Goal: Navigation & Orientation: Find specific page/section

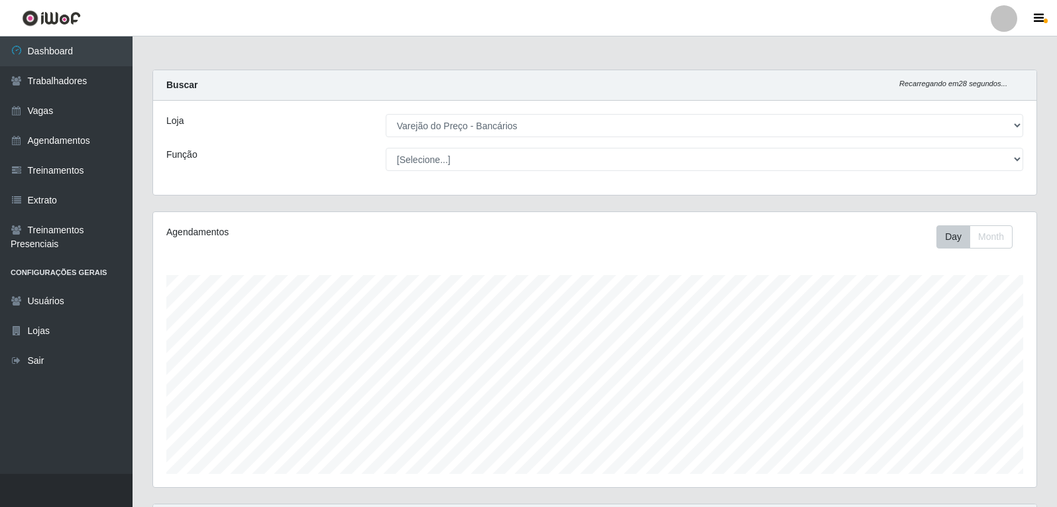
select select "157"
click at [67, 147] on link "Agendamentos" at bounding box center [66, 141] width 132 height 30
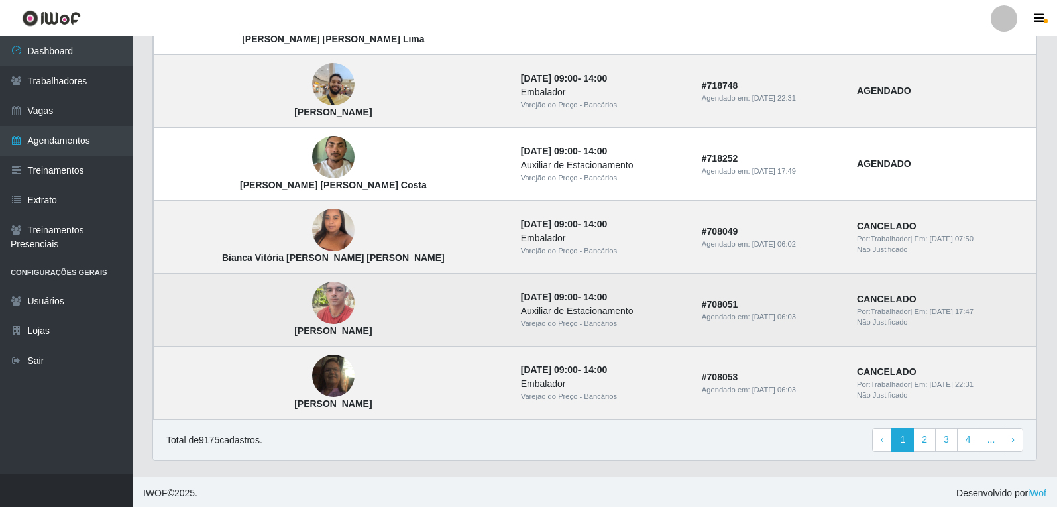
scroll to position [876, 0]
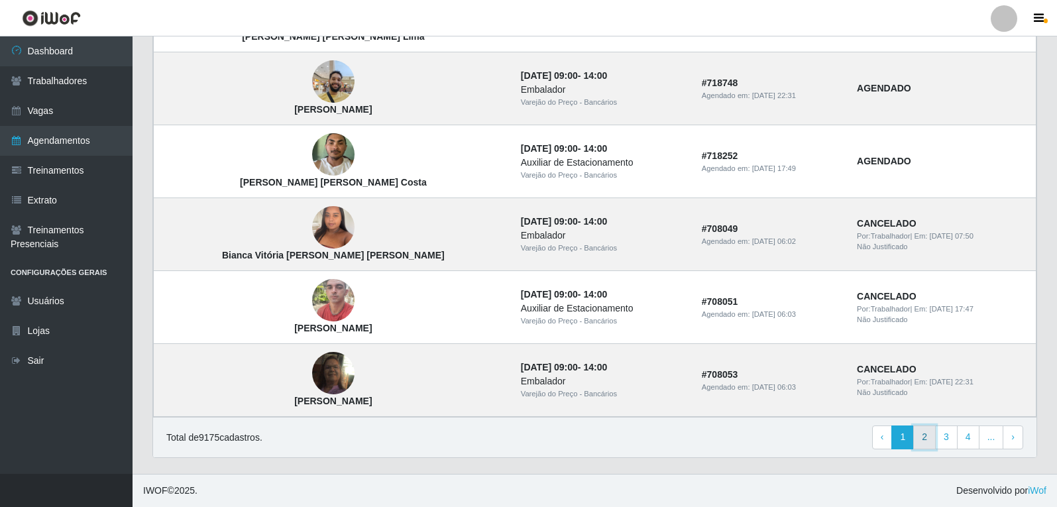
click at [930, 435] on link "2" at bounding box center [924, 437] width 23 height 24
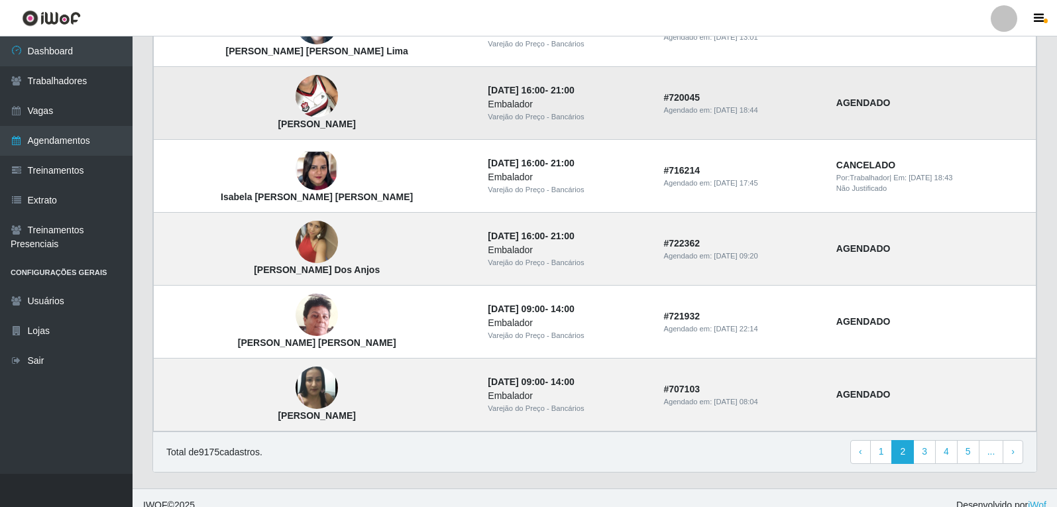
scroll to position [876, 0]
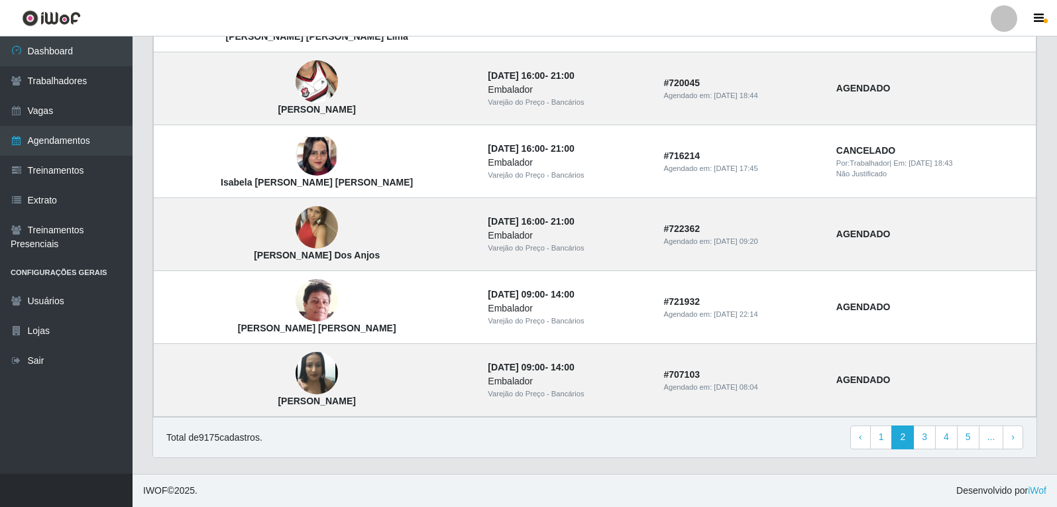
click at [923, 449] on div "Total de 9175 cadastros. ‹ Previous 1 2 3 4 5 ... › Next" at bounding box center [594, 437] width 883 height 40
click at [925, 440] on link "3" at bounding box center [924, 437] width 23 height 24
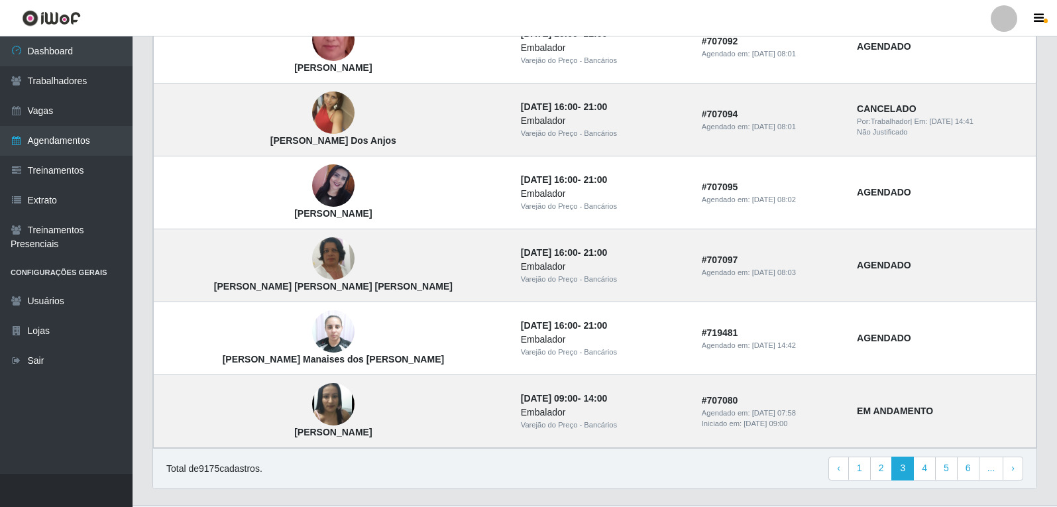
scroll to position [876, 0]
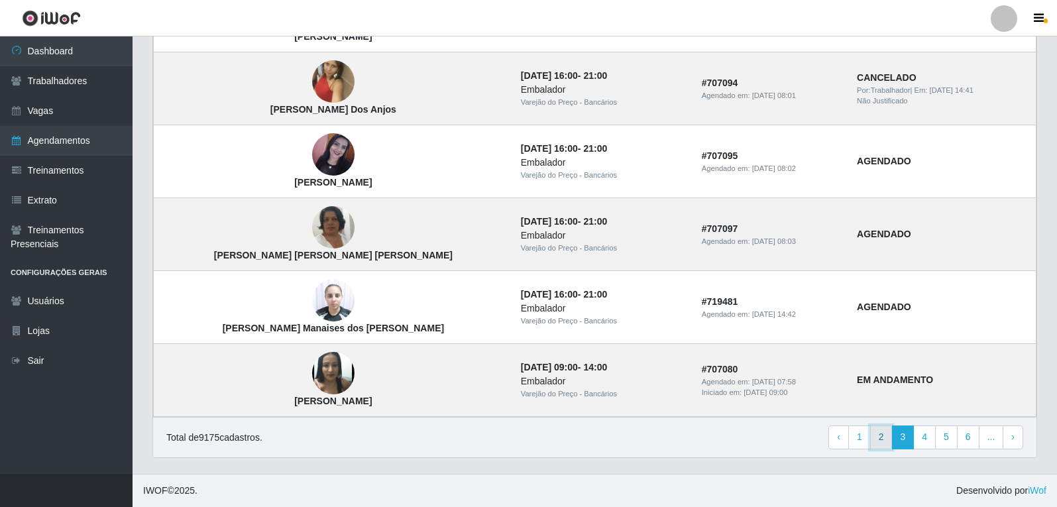
click at [876, 445] on link "2" at bounding box center [881, 437] width 23 height 24
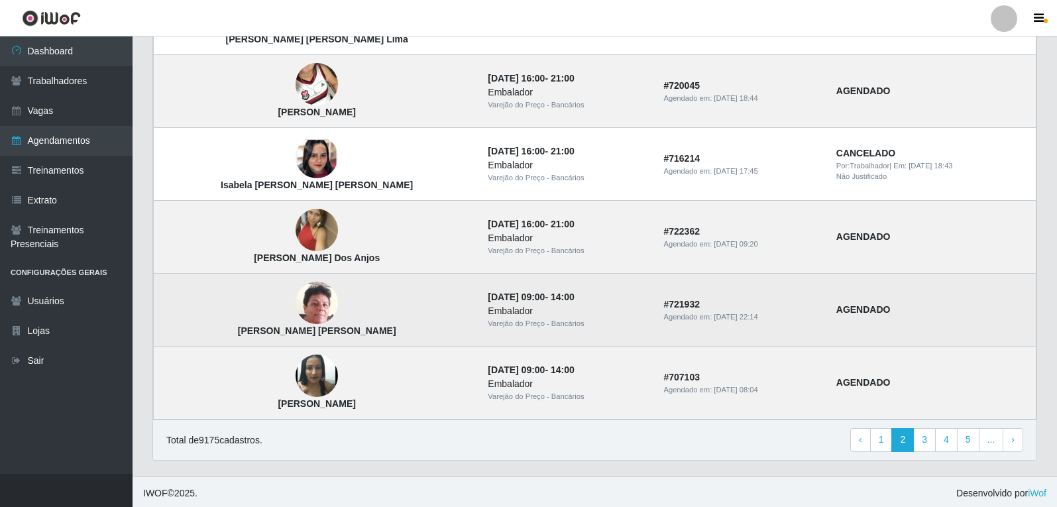
scroll to position [876, 0]
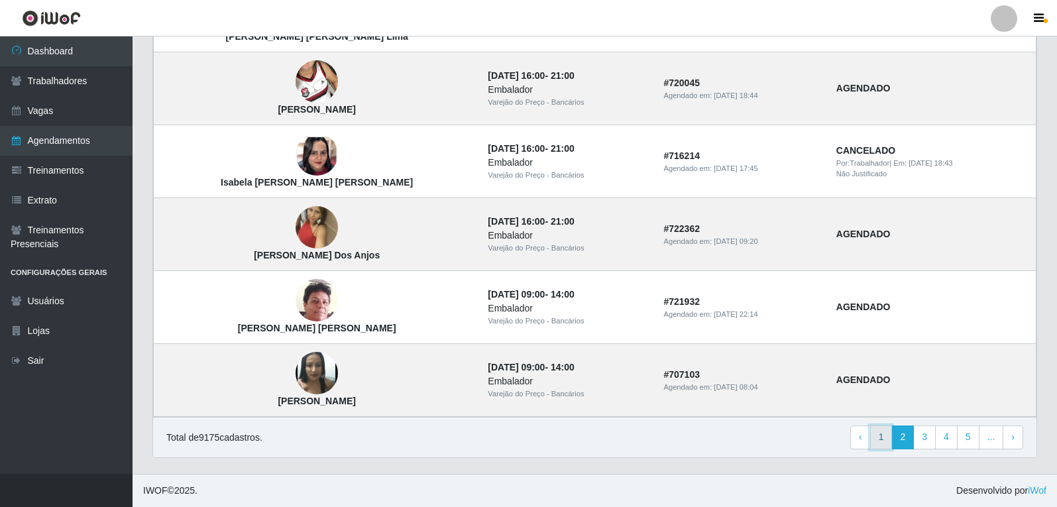
click at [884, 445] on link "1" at bounding box center [881, 437] width 23 height 24
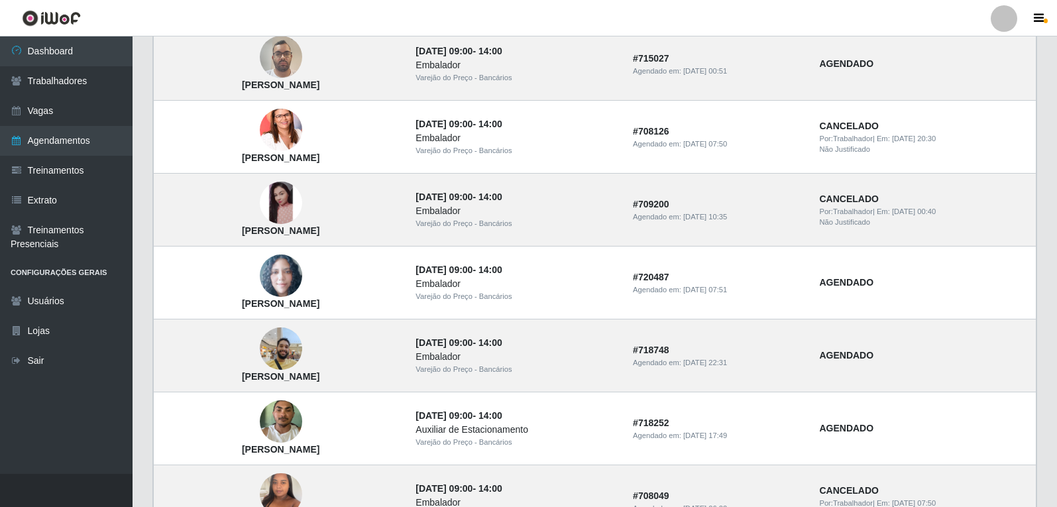
scroll to position [479, 0]
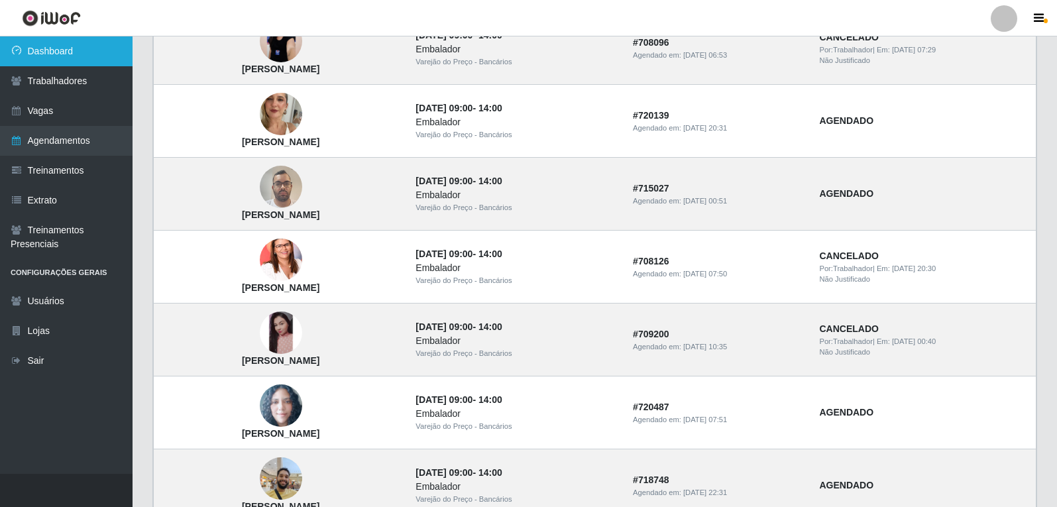
click at [58, 57] on link "Dashboard" at bounding box center [66, 51] width 132 height 30
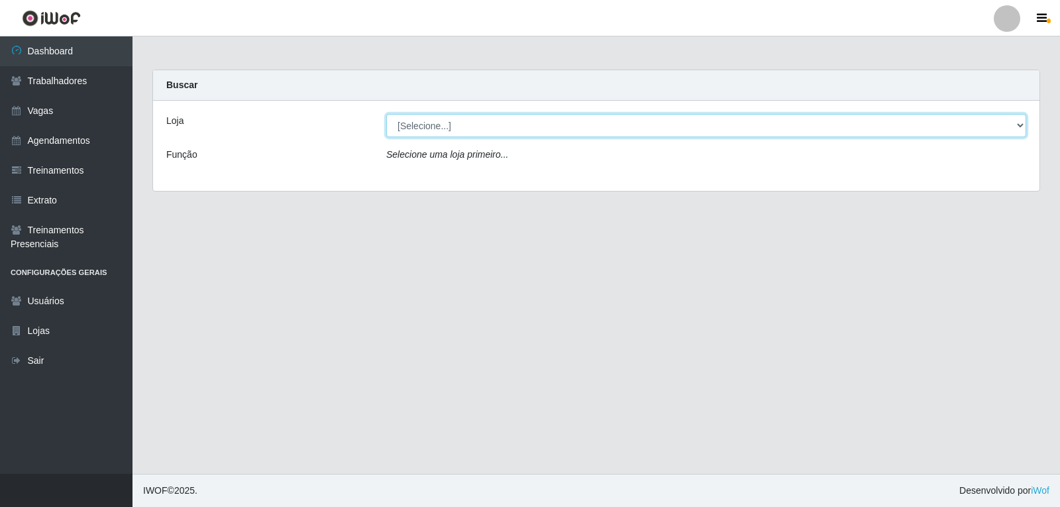
click at [440, 127] on select "[Selecione...] Varejão do Preço - Bancários" at bounding box center [706, 125] width 640 height 23
select select "157"
click at [386, 114] on select "[Selecione...] Varejão do Preço - Bancários" at bounding box center [706, 125] width 640 height 23
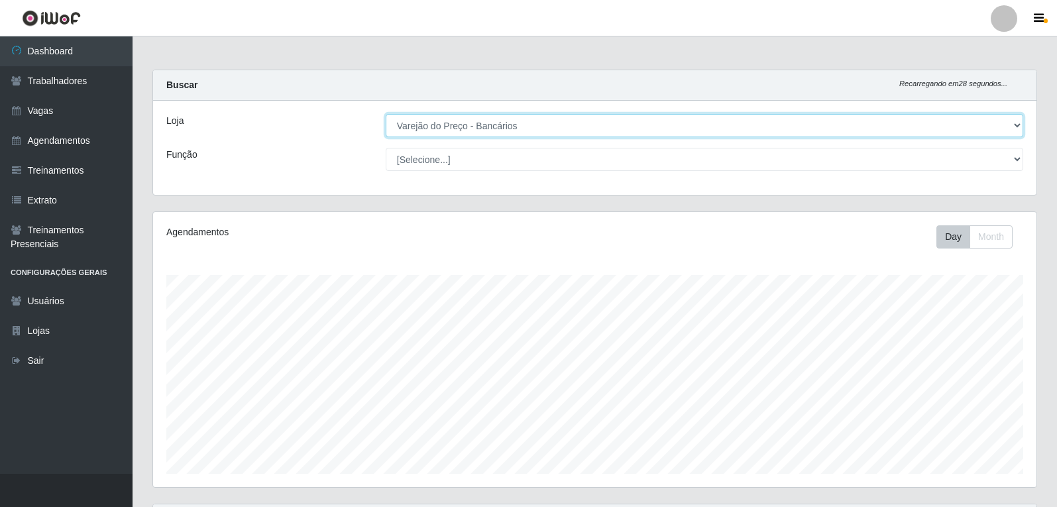
scroll to position [275, 883]
